Goal: Check status: Check status

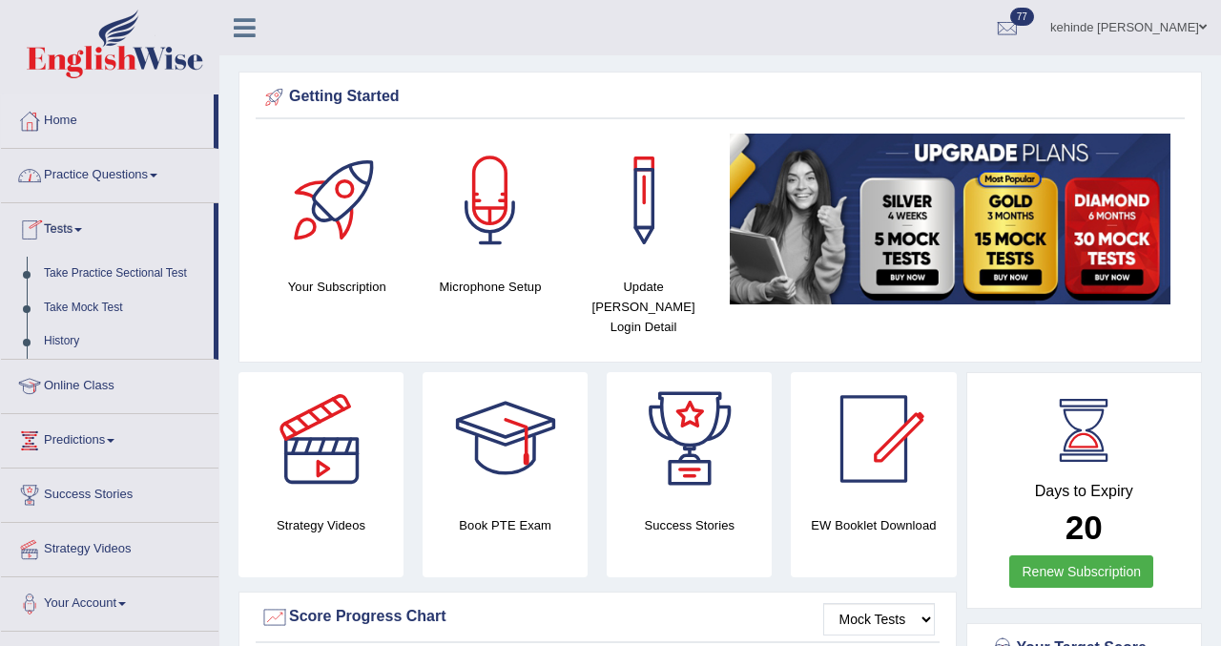
click at [86, 189] on link "Practice Questions" at bounding box center [110, 173] width 218 height 48
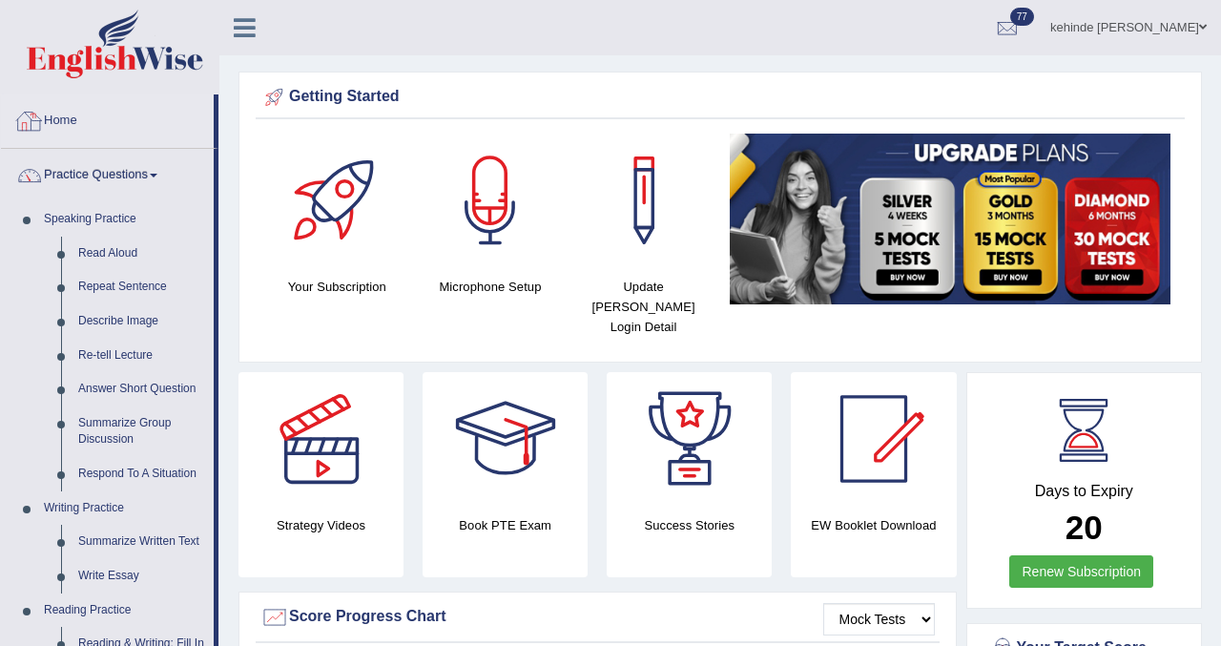
click at [60, 125] on link "Home" at bounding box center [107, 118] width 213 height 48
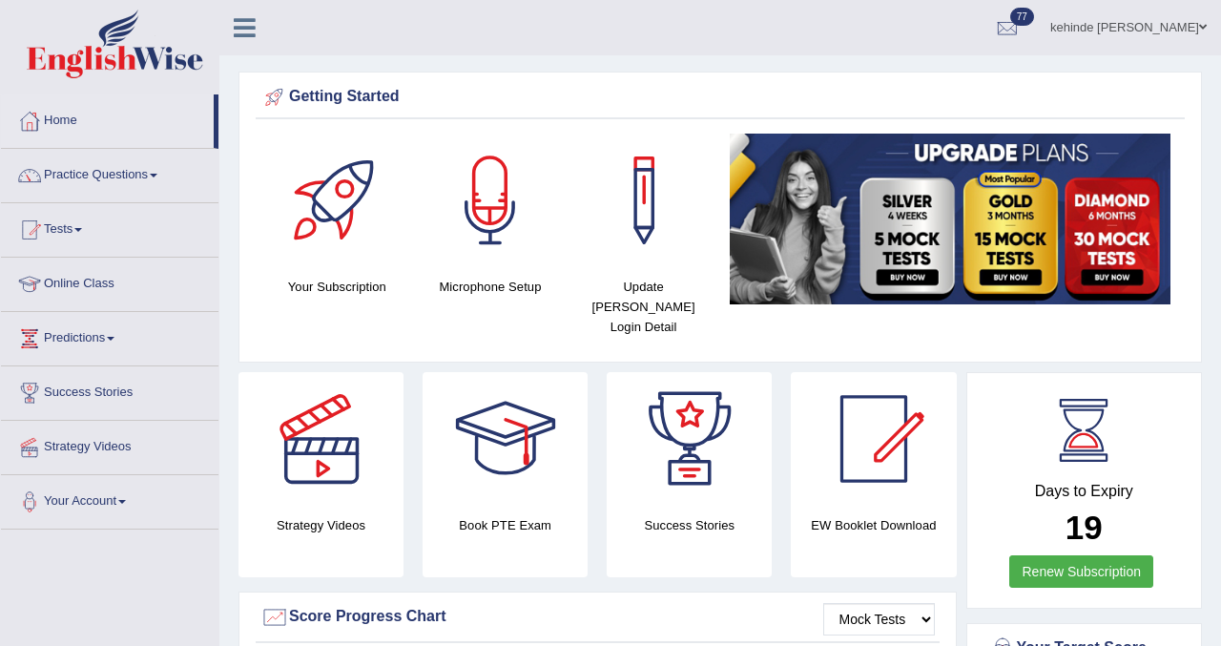
click at [74, 227] on link "Tests" at bounding box center [110, 227] width 218 height 48
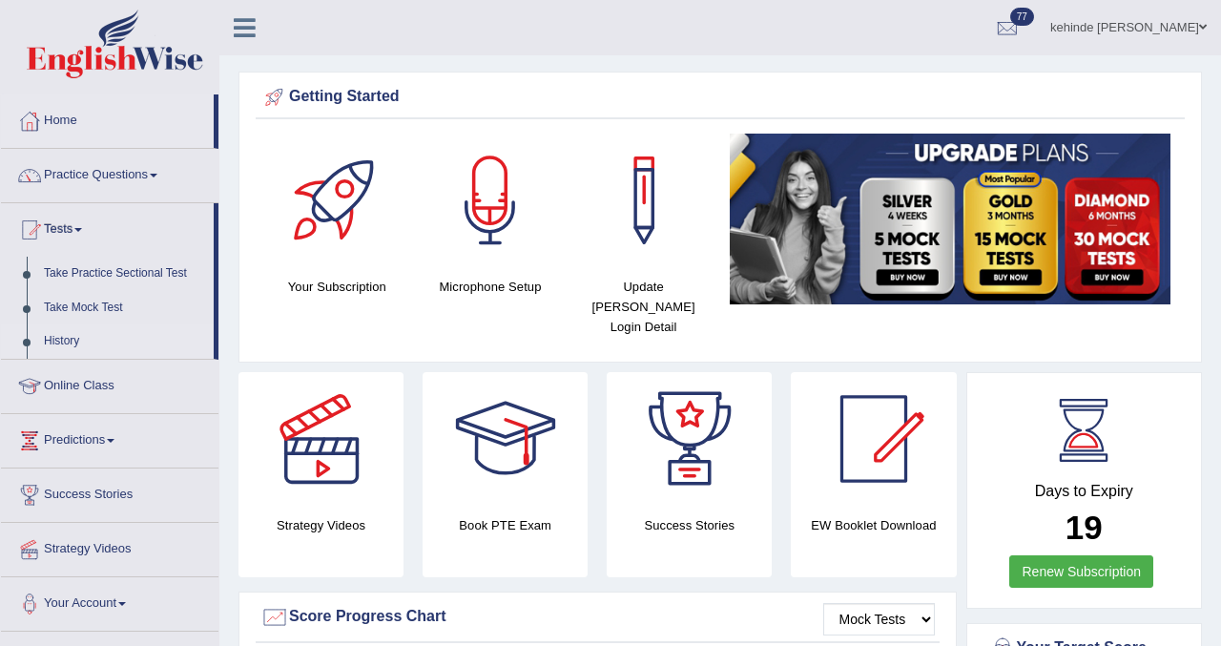
click at [57, 342] on link "History" at bounding box center [124, 341] width 178 height 34
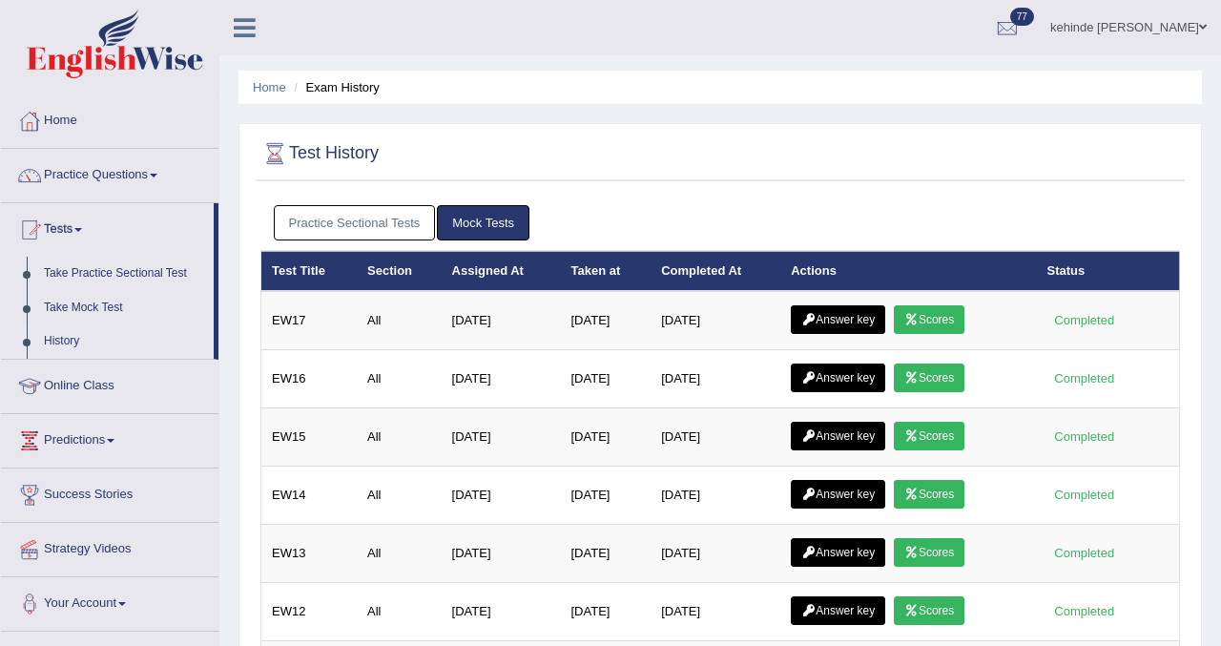
click at [373, 226] on link "Practice Sectional Tests" at bounding box center [355, 222] width 162 height 35
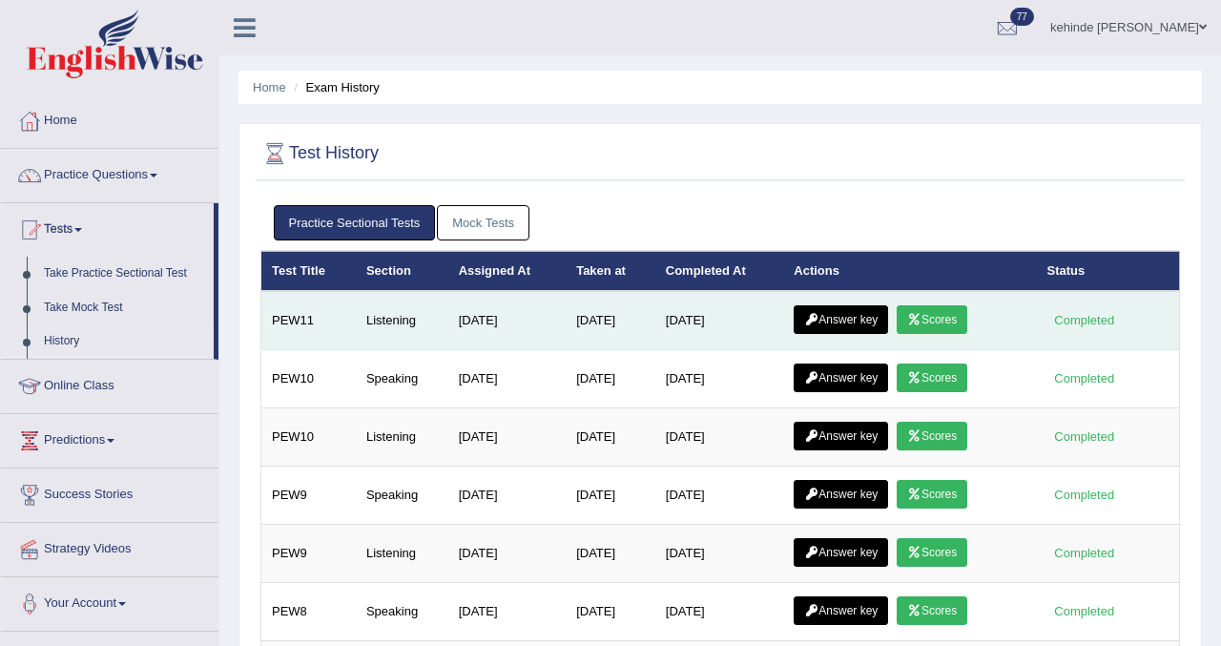
click at [945, 317] on link "Scores" at bounding box center [932, 319] width 71 height 29
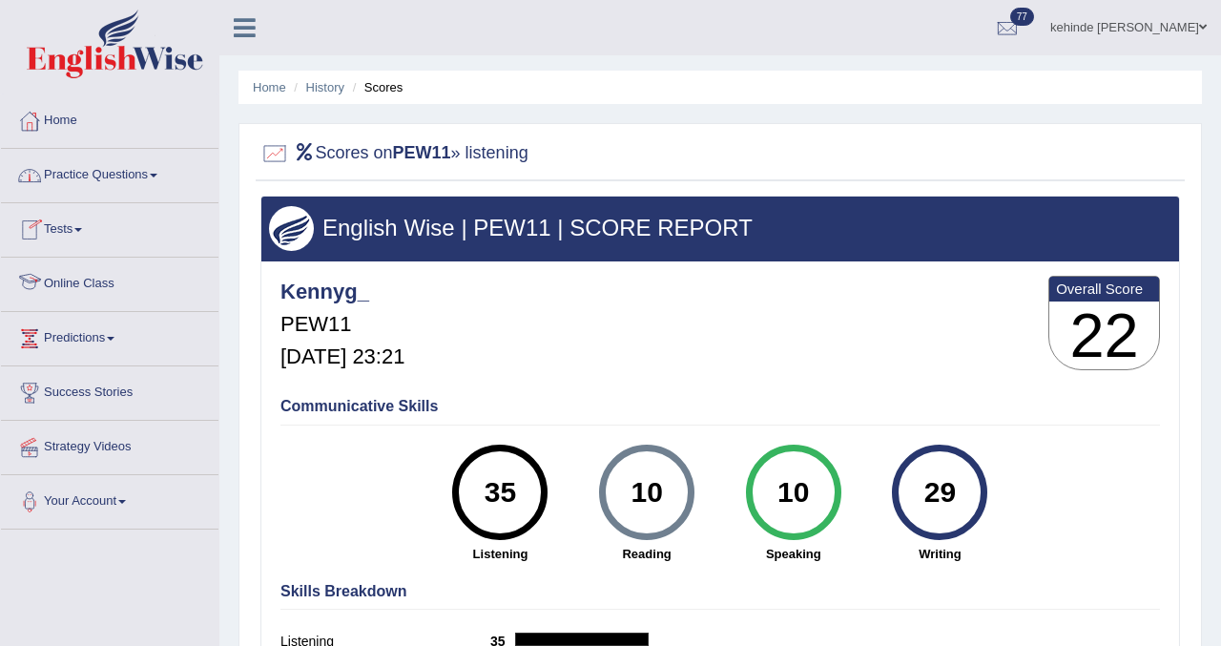
click at [72, 194] on link "Practice Questions" at bounding box center [110, 173] width 218 height 48
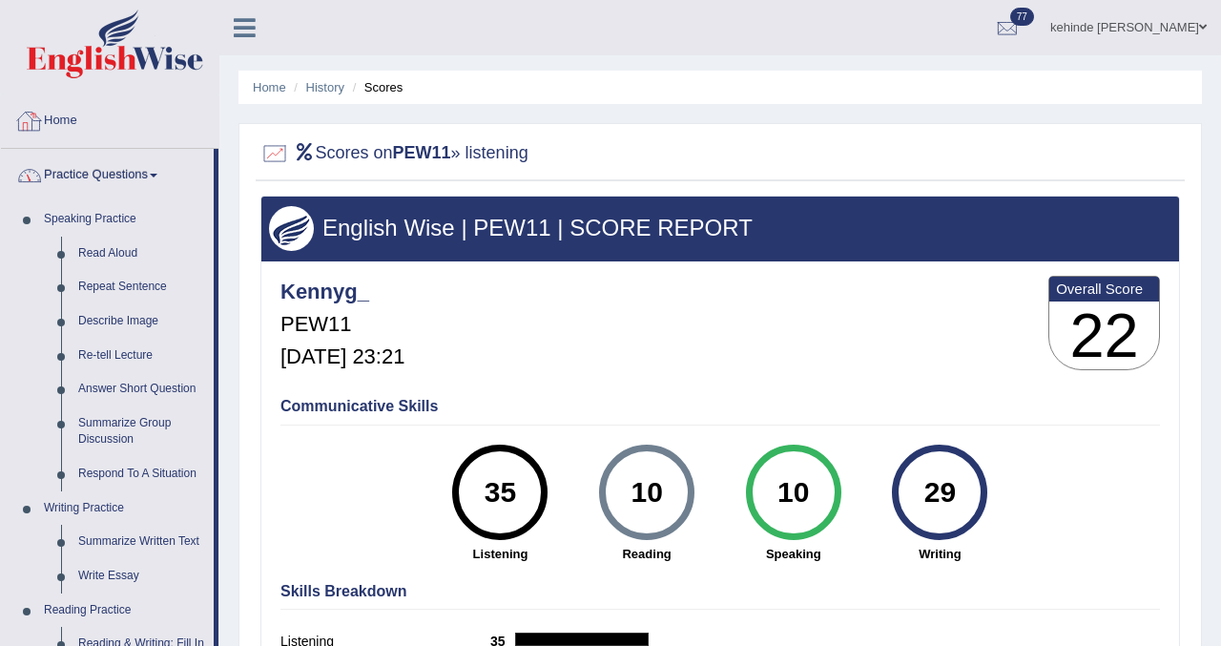
click at [71, 115] on link "Home" at bounding box center [110, 118] width 218 height 48
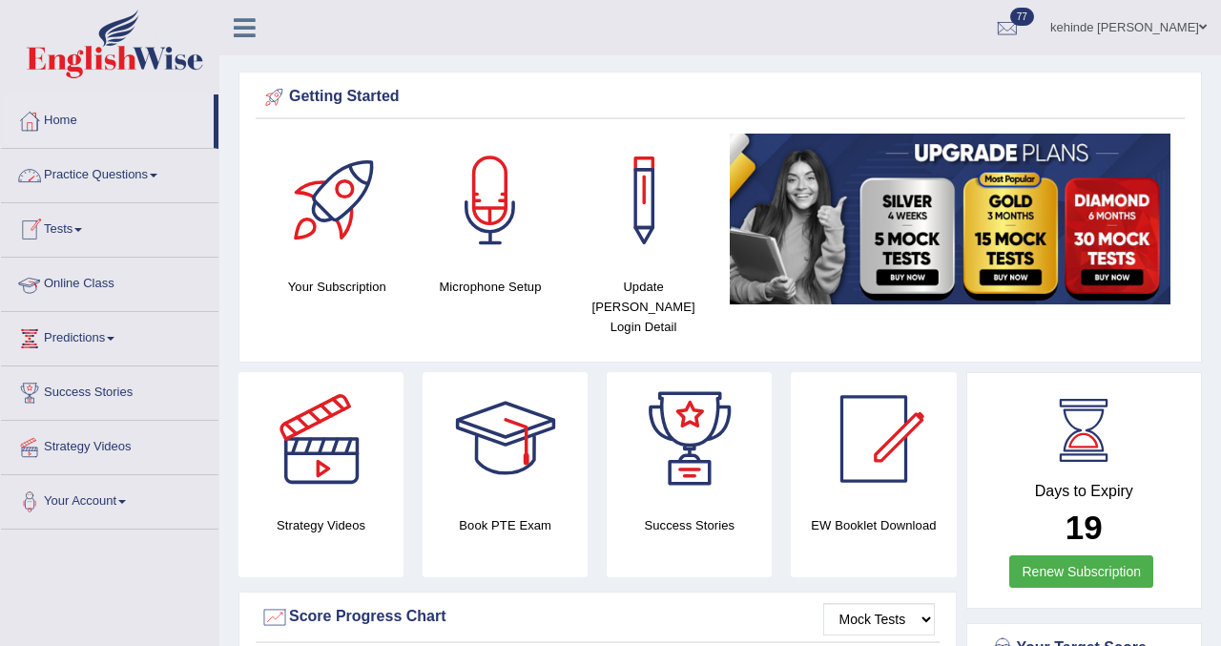
click at [63, 242] on link "Tests" at bounding box center [110, 227] width 218 height 48
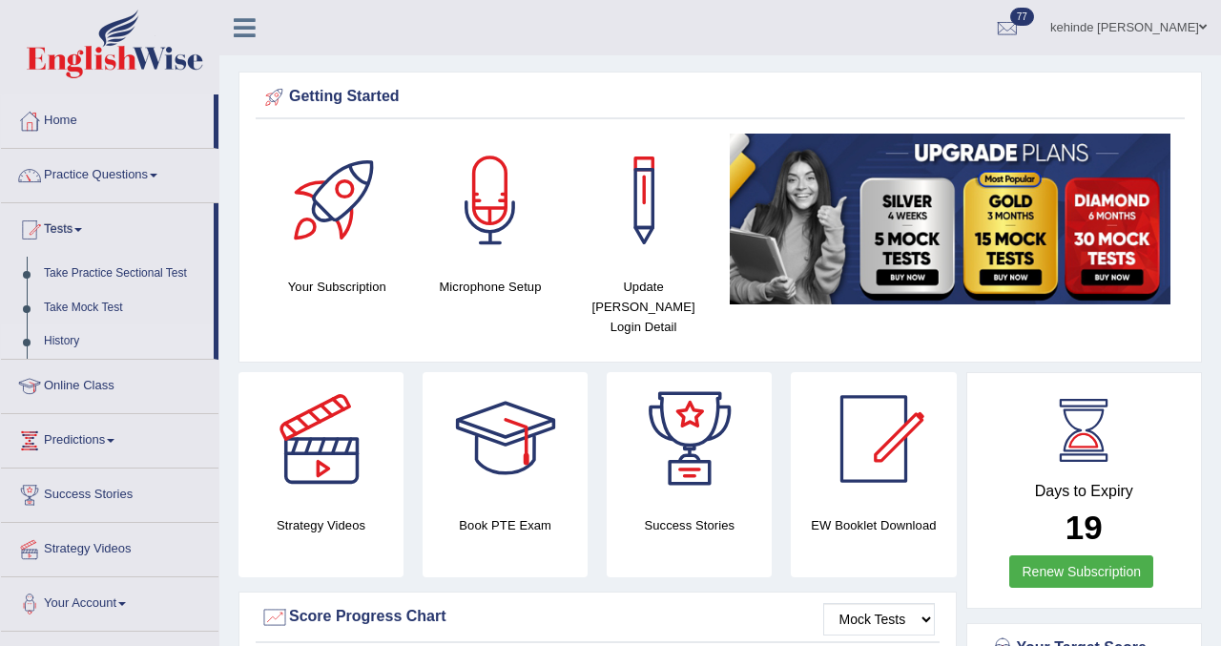
click at [60, 341] on link "History" at bounding box center [124, 341] width 178 height 34
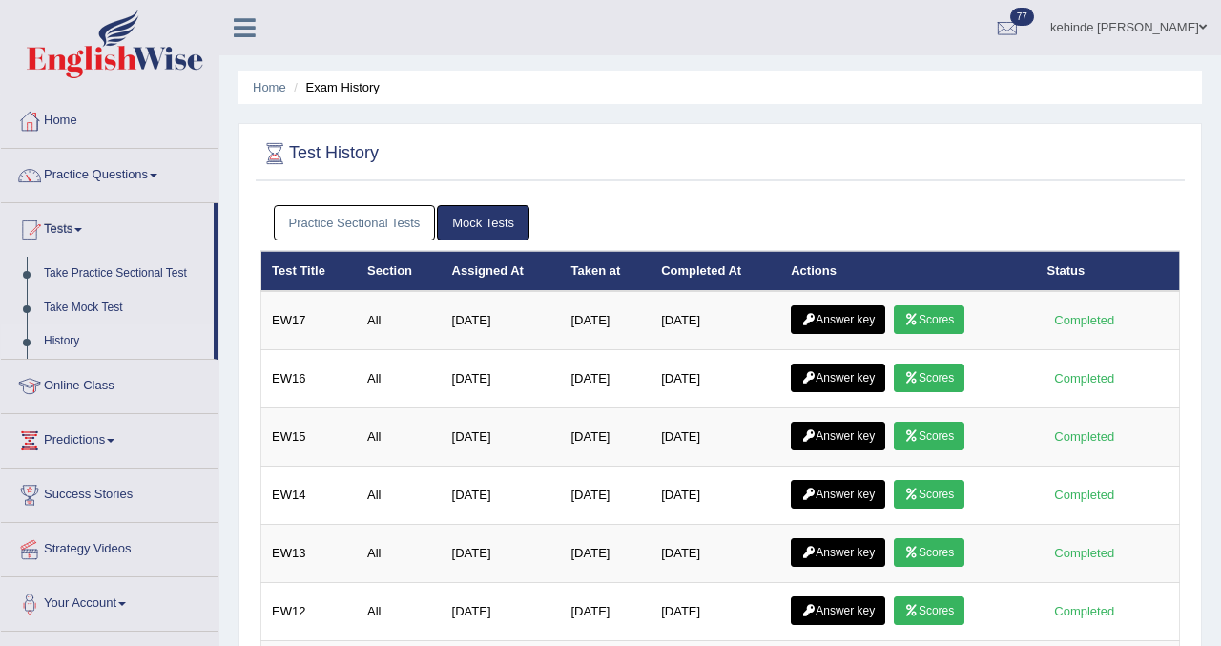
click at [338, 225] on link "Practice Sectional Tests" at bounding box center [355, 222] width 162 height 35
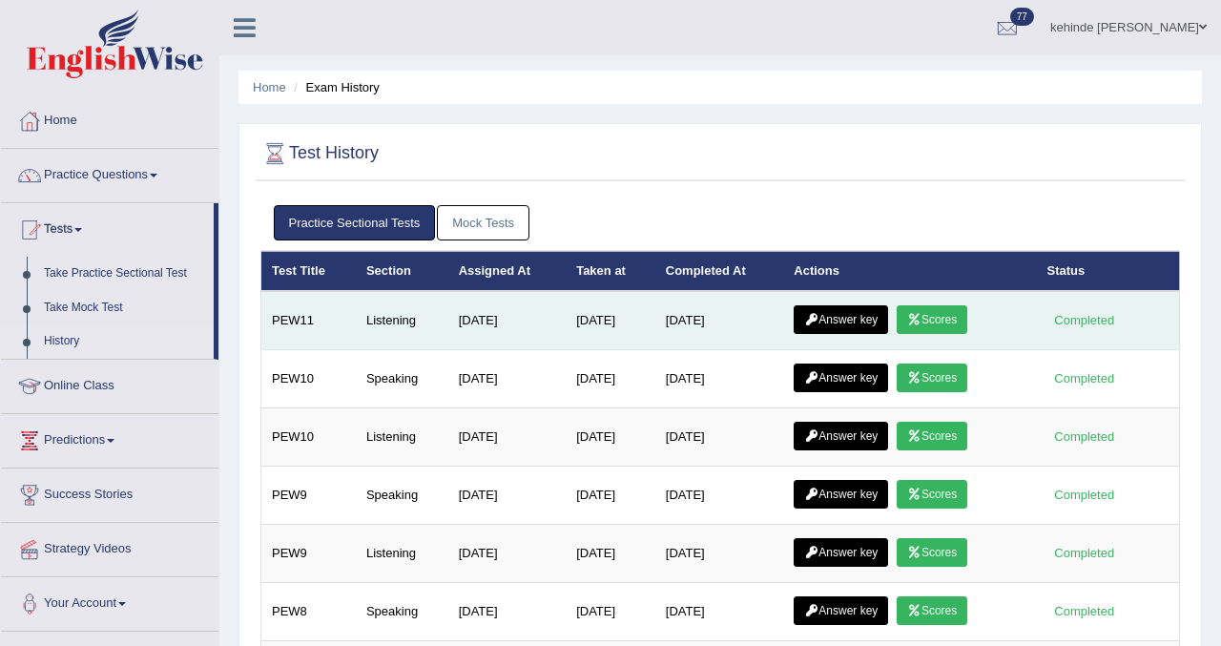
click at [844, 323] on link "Answer key" at bounding box center [841, 319] width 94 height 29
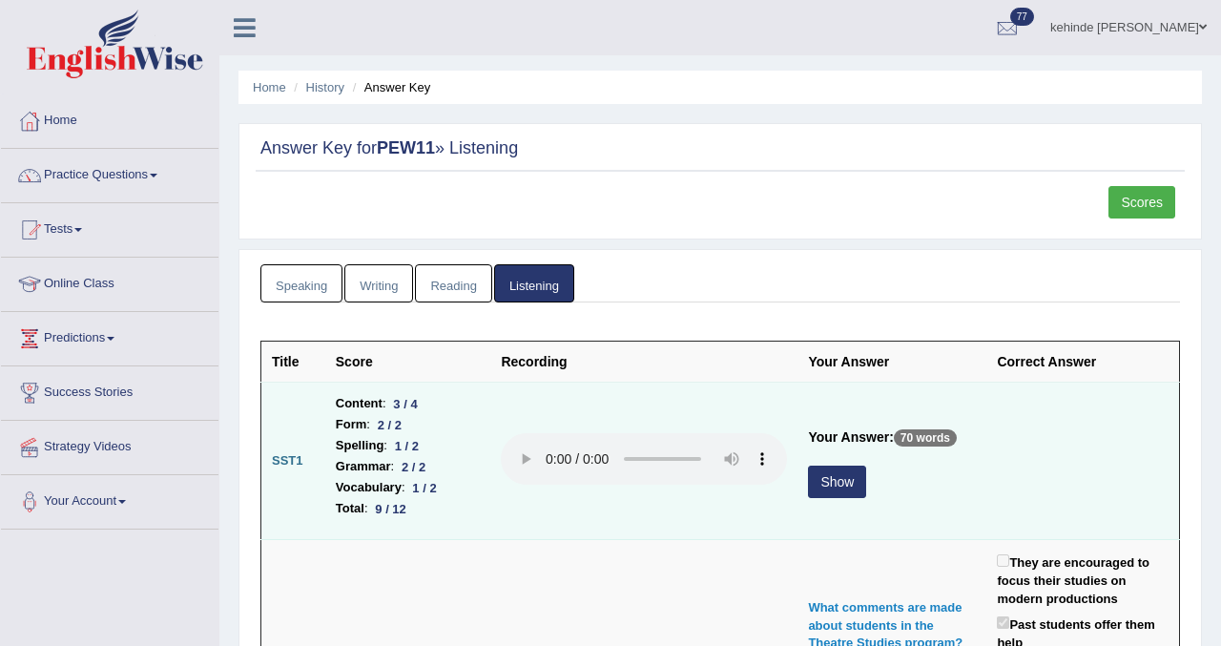
click at [840, 482] on button "Show" at bounding box center [837, 482] width 58 height 32
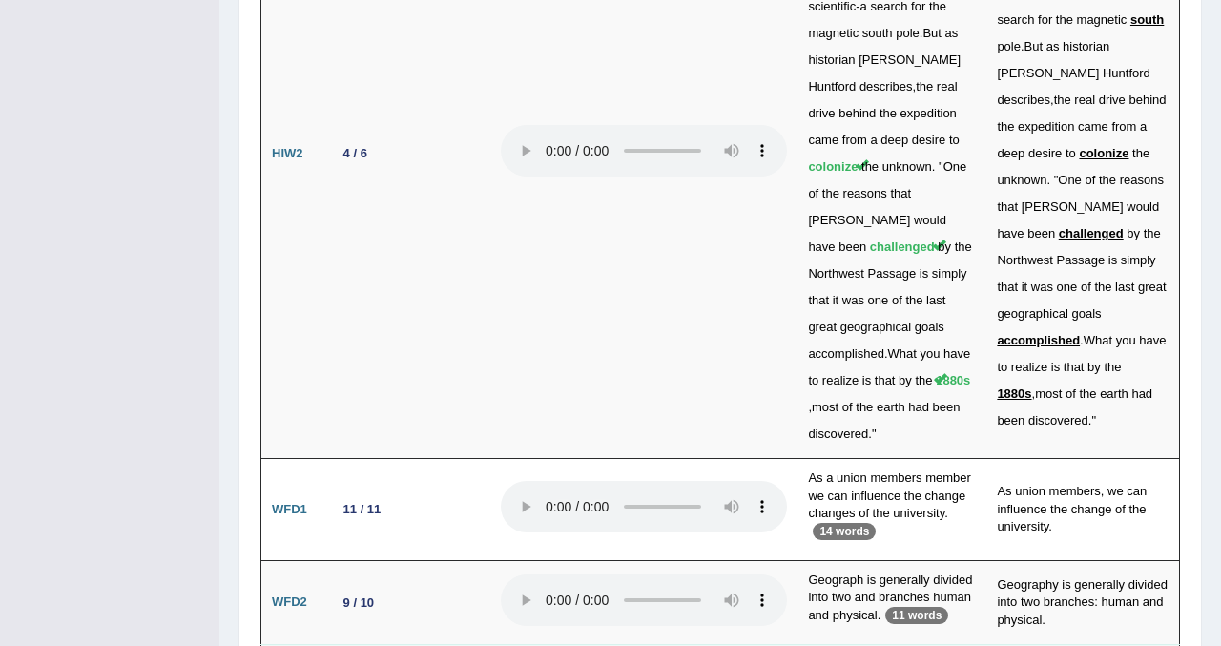
scroll to position [5199, 0]
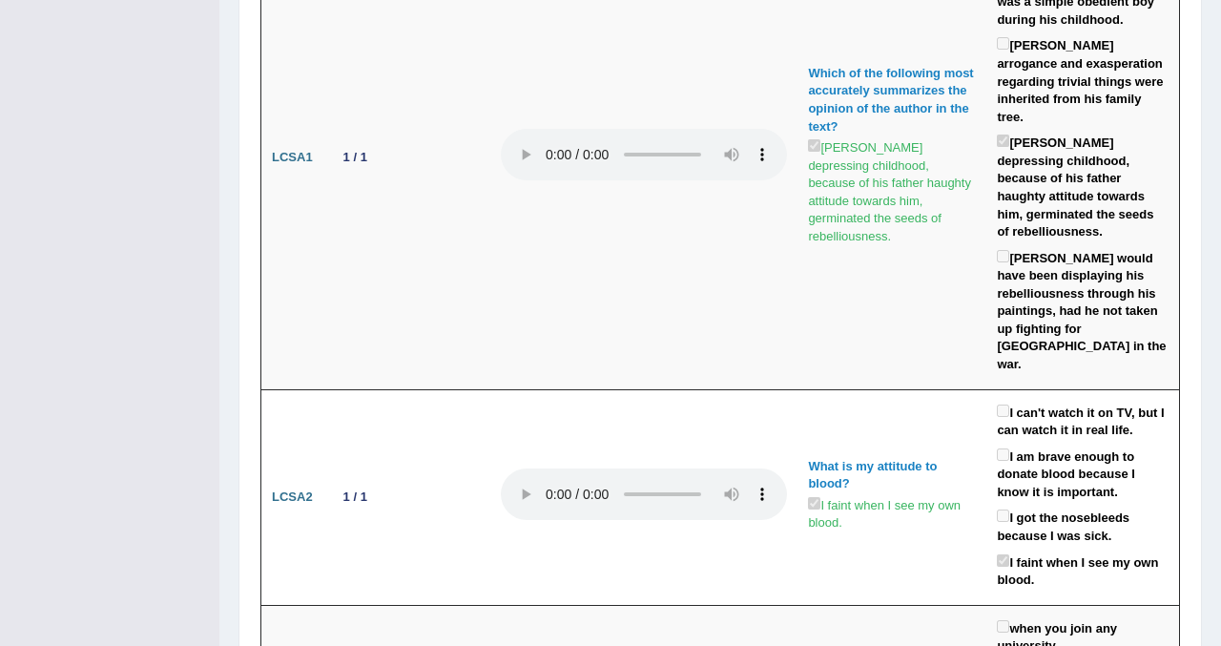
scroll to position [3519, 0]
